Goal: Check status

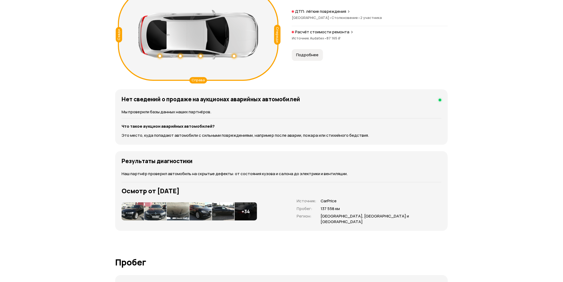
scroll to position [503, 0]
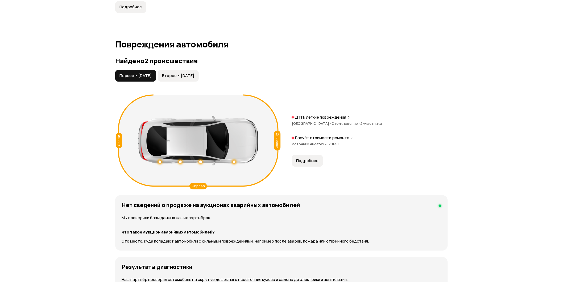
click at [307, 160] on span "Подробнее" at bounding box center [307, 160] width 22 height 5
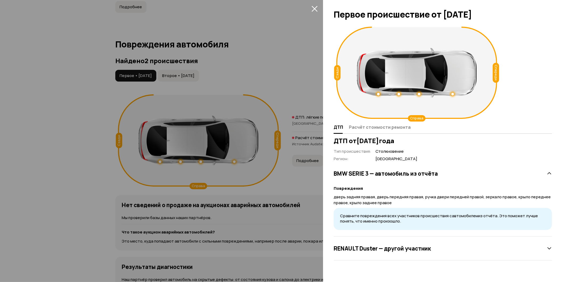
click at [315, 7] on icon "закрыть" at bounding box center [315, 9] width 6 height 6
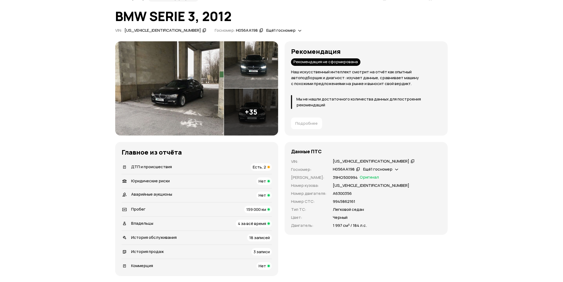
scroll to position [0, 0]
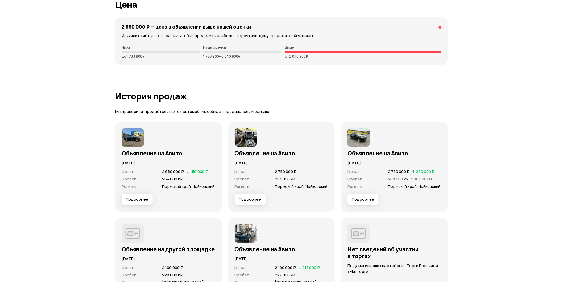
scroll to position [1420, 0]
